Goal: Task Accomplishment & Management: Manage account settings

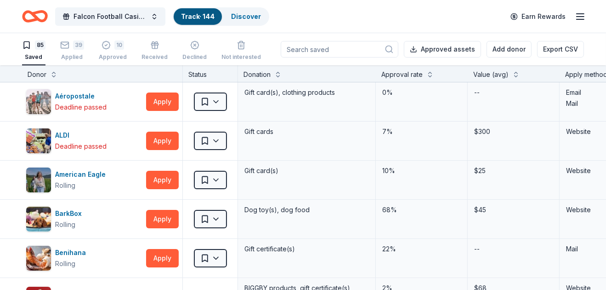
click at [210, 16] on link "Track · 144" at bounding box center [198, 16] width 34 height 8
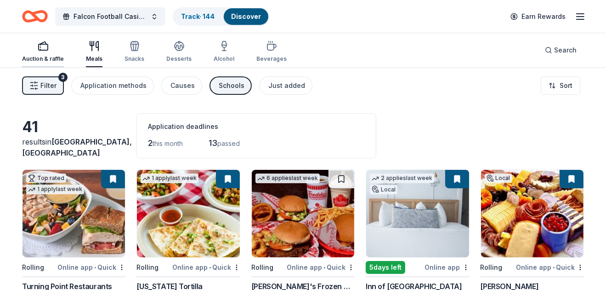
click at [47, 57] on div "Auction & raffle" at bounding box center [43, 58] width 42 height 7
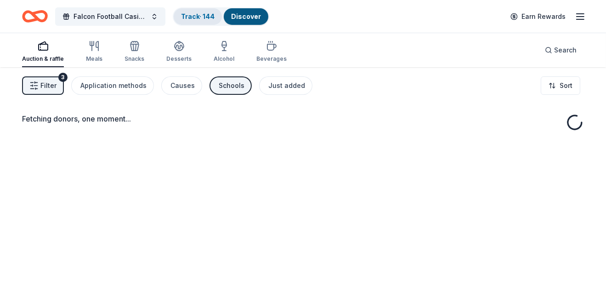
click at [201, 15] on link "Track · 144" at bounding box center [198, 16] width 34 height 8
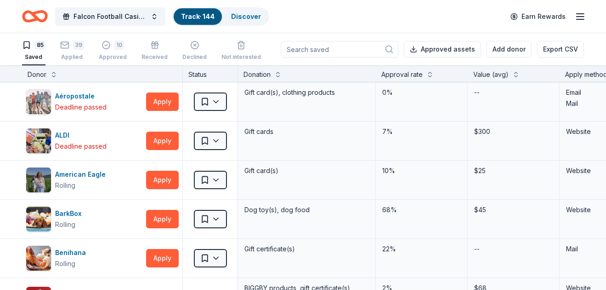
drag, startPoint x: 112, startPoint y: 52, endPoint x: 87, endPoint y: 52, distance: 25.3
click at [112, 52] on div "10 Approved" at bounding box center [113, 50] width 28 height 20
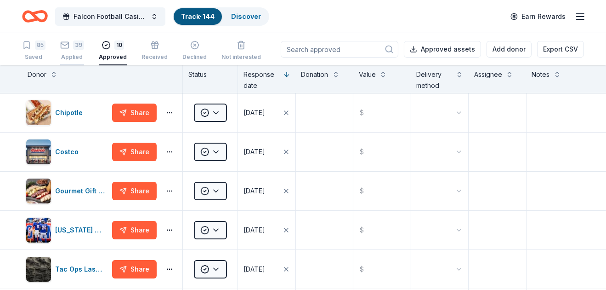
click at [78, 52] on div "39 Applied" at bounding box center [72, 50] width 24 height 20
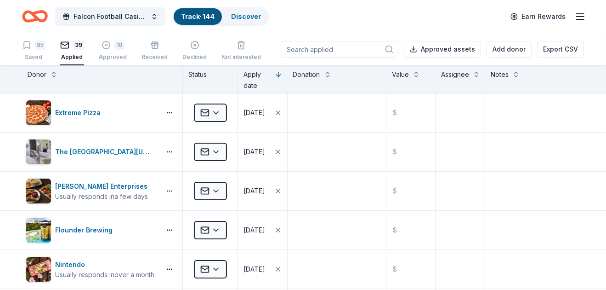
scroll to position [27, 0]
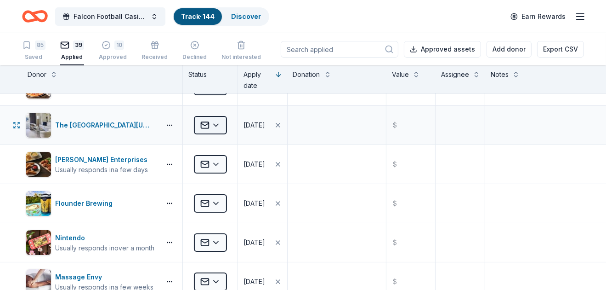
click at [216, 130] on html "Falcon Football Casino Night Track · 144 Discover Earn Rewards 85 Saved 39 Appl…" at bounding box center [303, 145] width 606 height 290
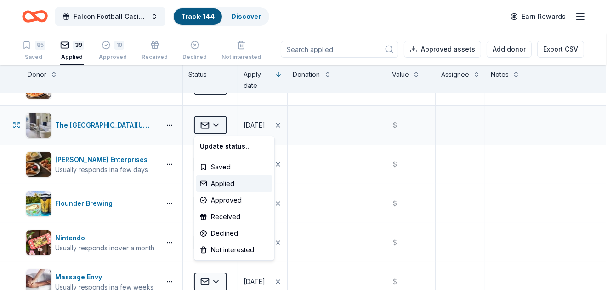
click at [216, 130] on html "Falcon Football Casino Night Track · 144 Discover Earn Rewards 85 Saved 39 Appl…" at bounding box center [306, 145] width 613 height 290
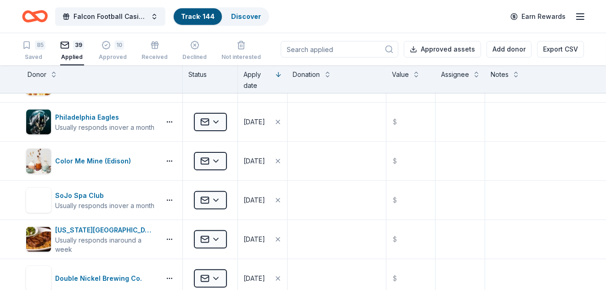
scroll to position [346, 0]
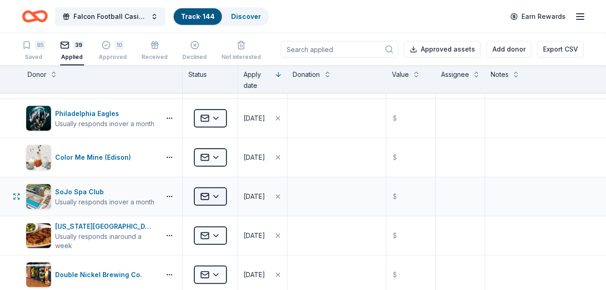
click at [221, 194] on html "Falcon Football Casino Night Track · 144 Discover Earn Rewards 85 Saved 39 Appl…" at bounding box center [303, 145] width 606 height 290
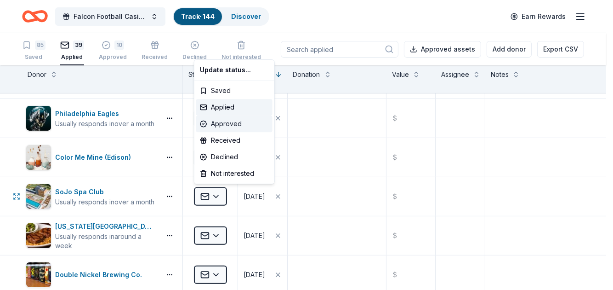
click at [244, 126] on div "Approved" at bounding box center [234, 123] width 76 height 17
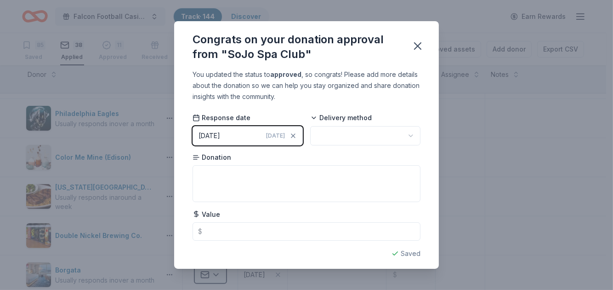
click at [402, 251] on div "Saved" at bounding box center [307, 253] width 228 height 11
click at [418, 45] on icon "button" at bounding box center [418, 46] width 6 height 6
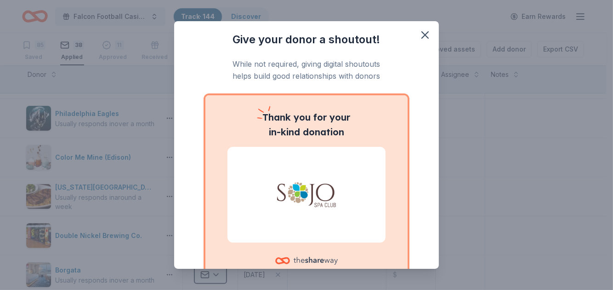
click at [602, 135] on div "Give your donor a shoutout! While not required, giving digital shoutouts helps …" at bounding box center [306, 145] width 613 height 290
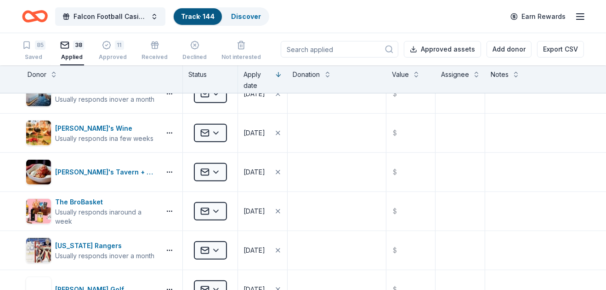
scroll to position [546, 0]
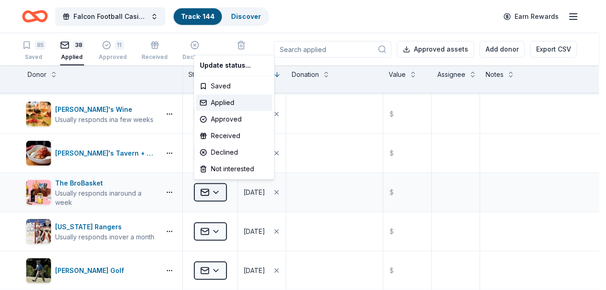
click at [209, 189] on html "Falcon Football Casino Night Track · 144 Discover Earn Rewards 85 Saved 38 Appl…" at bounding box center [303, 145] width 606 height 290
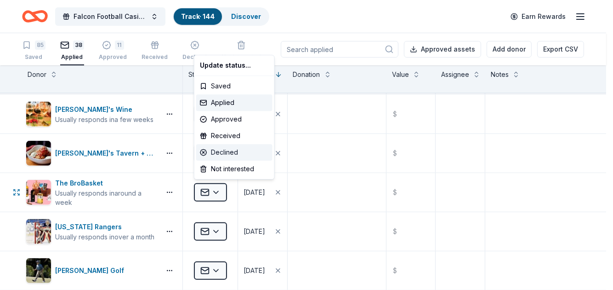
click at [233, 155] on div "Declined" at bounding box center [234, 152] width 76 height 17
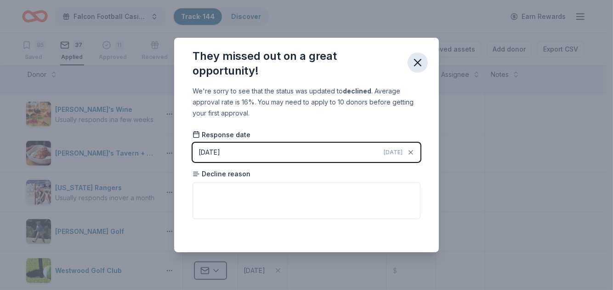
click at [415, 66] on icon "button" at bounding box center [418, 62] width 6 height 6
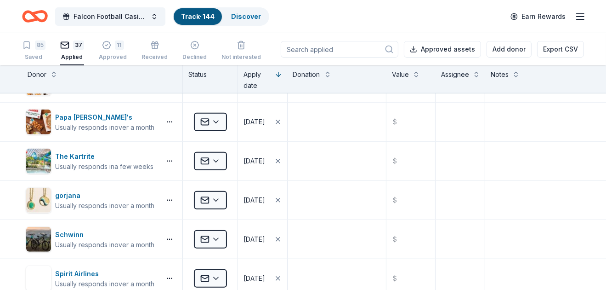
scroll to position [779, 0]
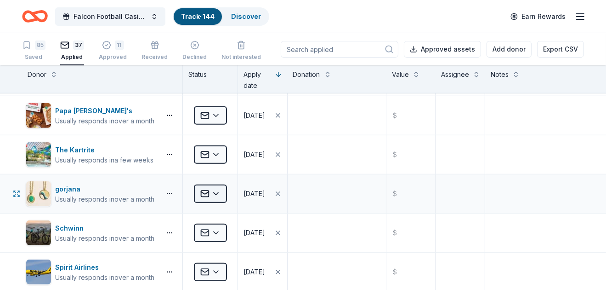
click at [216, 189] on html "Falcon Football Casino Night Track · 144 Discover Earn Rewards 85 Saved 37 Appl…" at bounding box center [303, 145] width 606 height 290
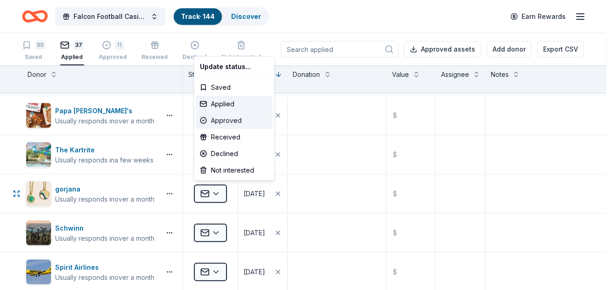
click at [223, 118] on div "Approved" at bounding box center [234, 120] width 76 height 17
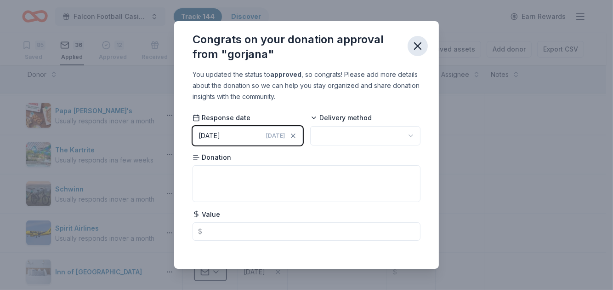
click at [413, 51] on icon "button" at bounding box center [417, 46] width 13 height 13
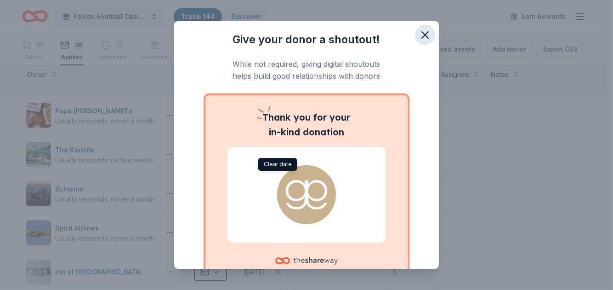
click at [419, 37] on icon "button" at bounding box center [425, 35] width 13 height 13
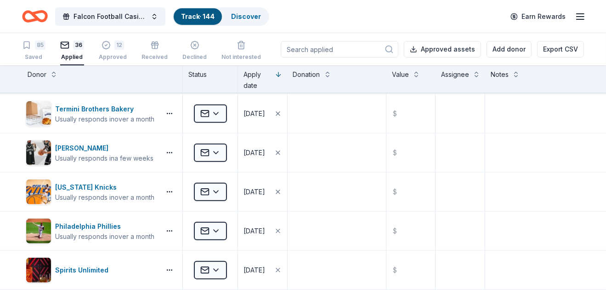
scroll to position [1140, 0]
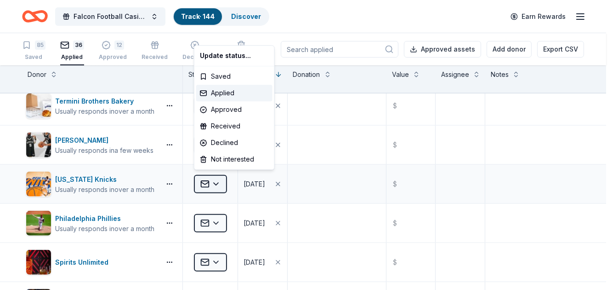
click at [206, 175] on html "Falcon Football Casino Night Track · 144 Discover Earn Rewards 85 Saved 36 Appl…" at bounding box center [306, 145] width 613 height 290
click at [228, 142] on div "Declined" at bounding box center [234, 142] width 76 height 17
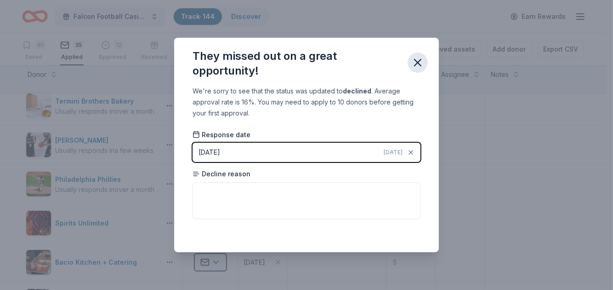
click at [421, 63] on icon "button" at bounding box center [417, 62] width 13 height 13
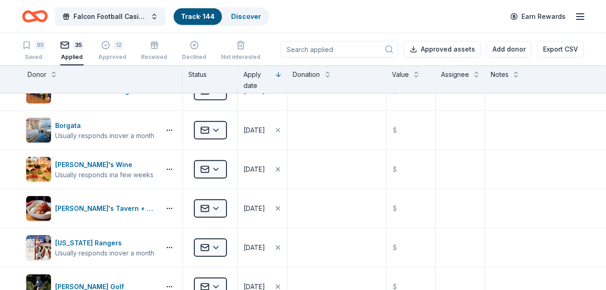
scroll to position [0, 0]
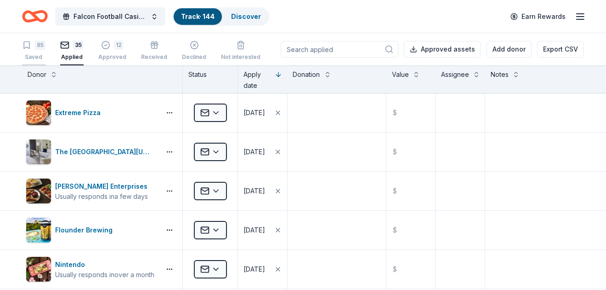
click at [29, 46] on icon "button" at bounding box center [27, 45] width 6 height 7
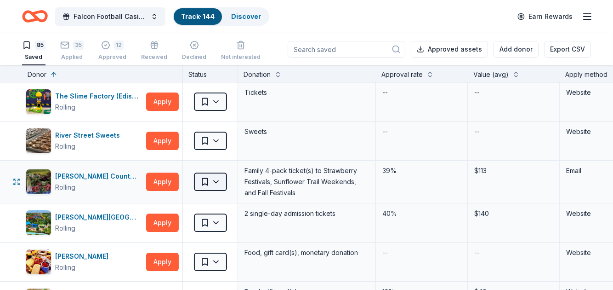
click at [219, 183] on html "Falcon Football Casino Night Track · 144 Discover Earn Rewards 85 Saved 35 Appl…" at bounding box center [306, 145] width 613 height 290
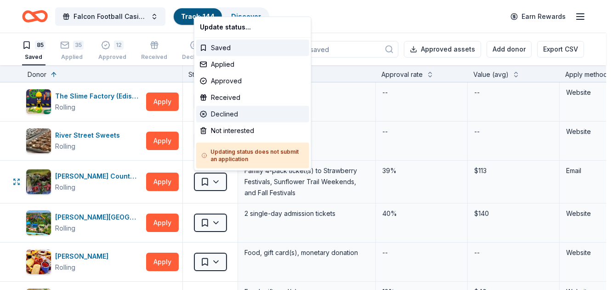
click at [232, 117] on div "Declined" at bounding box center [252, 114] width 113 height 17
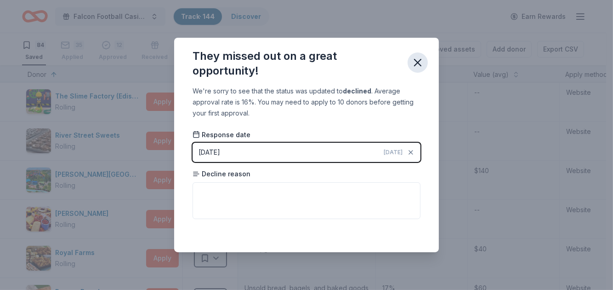
click at [418, 65] on icon "button" at bounding box center [417, 62] width 13 height 13
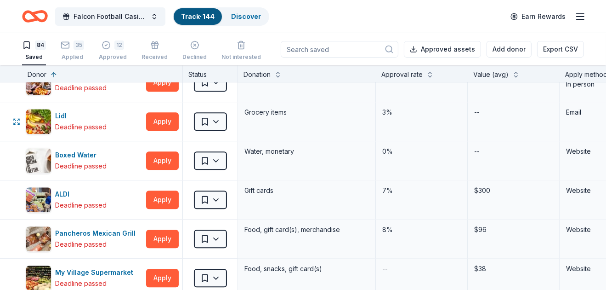
scroll to position [3111, 0]
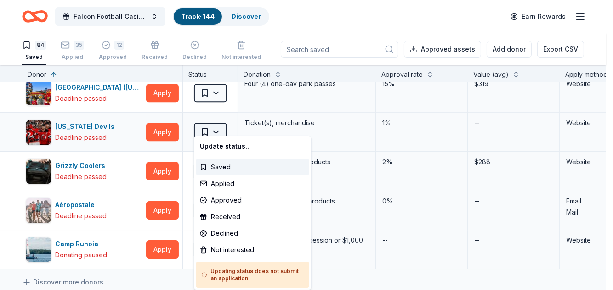
click at [211, 122] on html "Falcon Football Casino Night Track · 144 Discover Earn Rewards 84 Saved 35 Appl…" at bounding box center [306, 145] width 613 height 290
click at [234, 230] on div "Declined" at bounding box center [252, 233] width 113 height 17
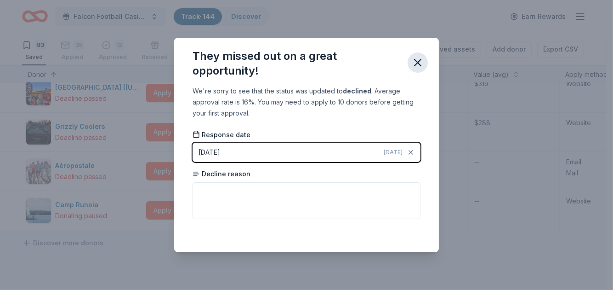
click at [418, 62] on icon "button" at bounding box center [418, 62] width 6 height 6
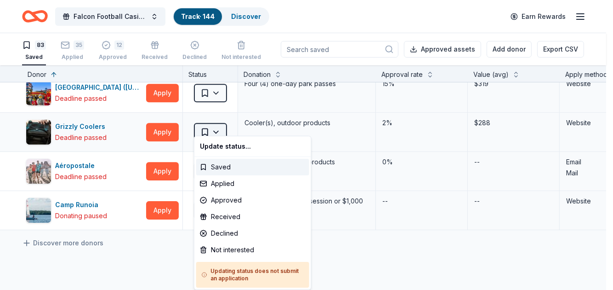
click at [216, 124] on html "Falcon Football Casino Night Track · 144 Discover Earn Rewards 83 Saved 35 Appl…" at bounding box center [306, 145] width 613 height 290
click at [230, 234] on div "Declined" at bounding box center [252, 233] width 113 height 17
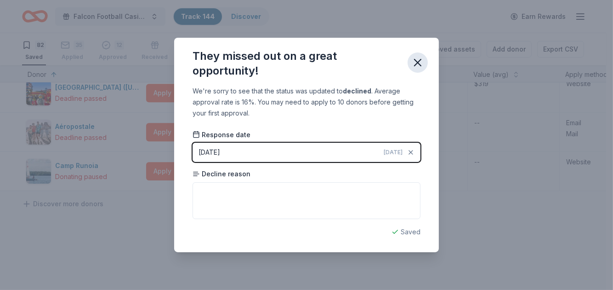
click at [415, 60] on icon "button" at bounding box center [418, 62] width 6 height 6
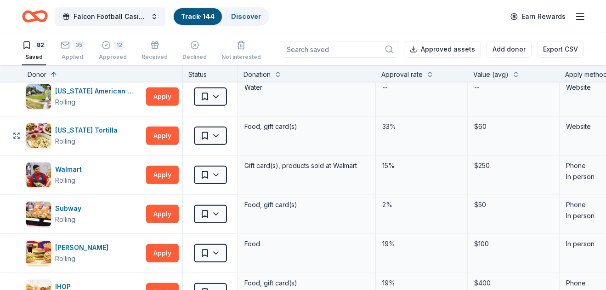
scroll to position [0, 0]
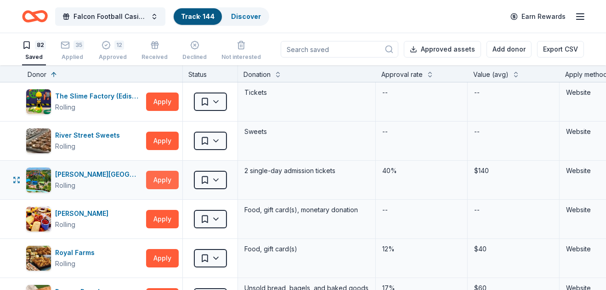
click at [160, 177] on button "Apply" at bounding box center [162, 180] width 33 height 18
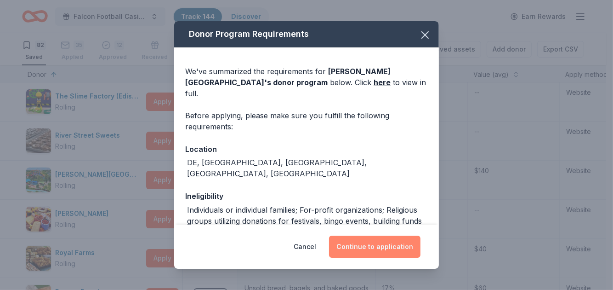
click at [379, 242] on button "Continue to application" at bounding box center [374, 246] width 91 height 22
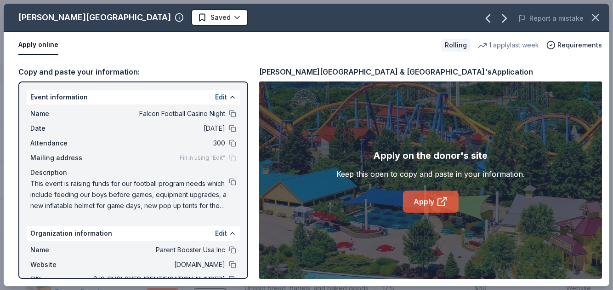
click at [429, 204] on link "Apply" at bounding box center [431, 201] width 56 height 22
click at [191, 15] on html "Falcon Football Casino Night Track · 144 Discover Earn Rewards 82 Saved 35 Appl…" at bounding box center [306, 145] width 613 height 290
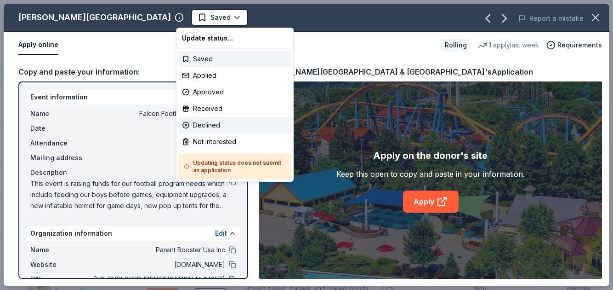
click at [213, 122] on div "Declined" at bounding box center [234, 125] width 113 height 17
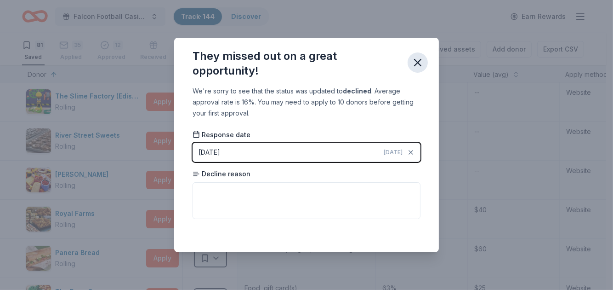
click at [420, 59] on icon "button" at bounding box center [417, 62] width 13 height 13
